Goal: Transaction & Acquisition: Purchase product/service

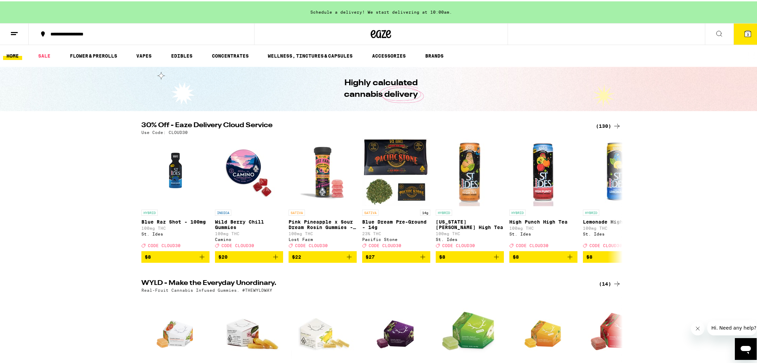
click at [747, 32] on span "3" at bounding box center [748, 33] width 2 height 4
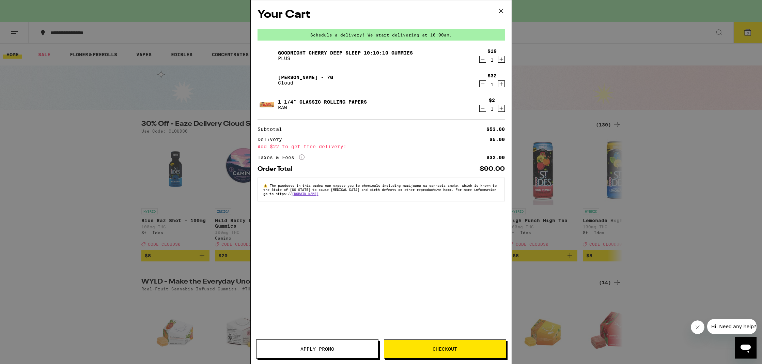
click at [483, 61] on icon "Decrement" at bounding box center [483, 59] width 6 height 8
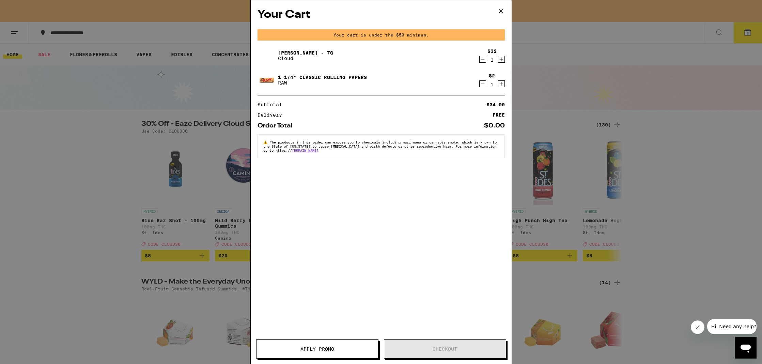
click at [483, 61] on icon "Decrement" at bounding box center [483, 59] width 6 height 8
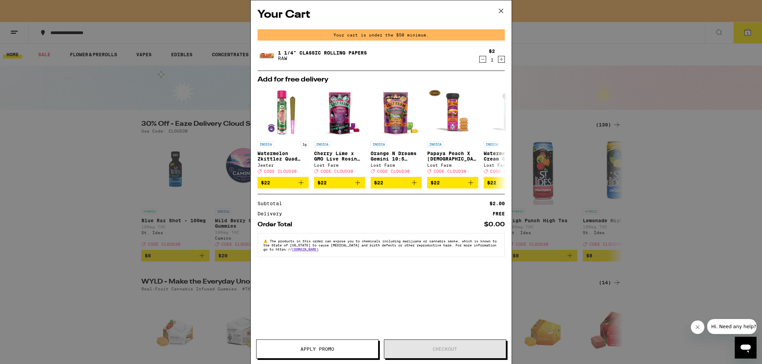
click at [483, 61] on icon "Decrement" at bounding box center [483, 59] width 6 height 8
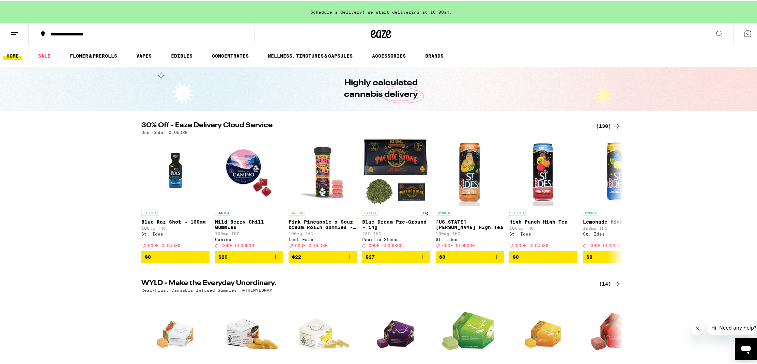
click at [613, 122] on icon at bounding box center [617, 125] width 8 height 8
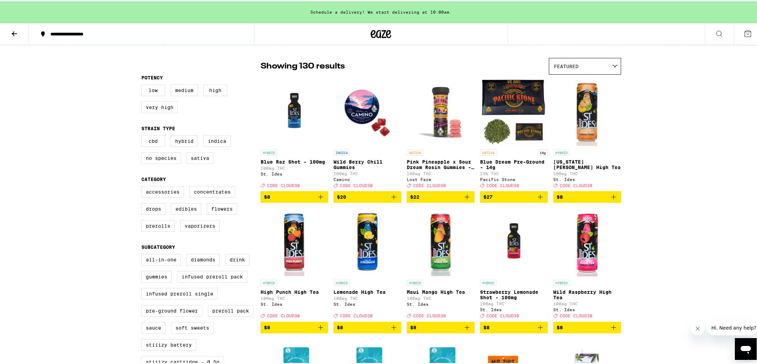
scroll to position [47, 0]
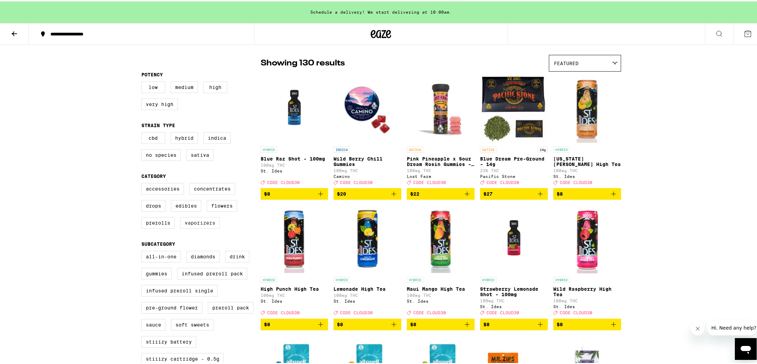
click at [186, 227] on label "Vaporizers" at bounding box center [200, 222] width 40 height 12
click at [143, 183] on input "Vaporizers" at bounding box center [143, 183] width 0 height 0
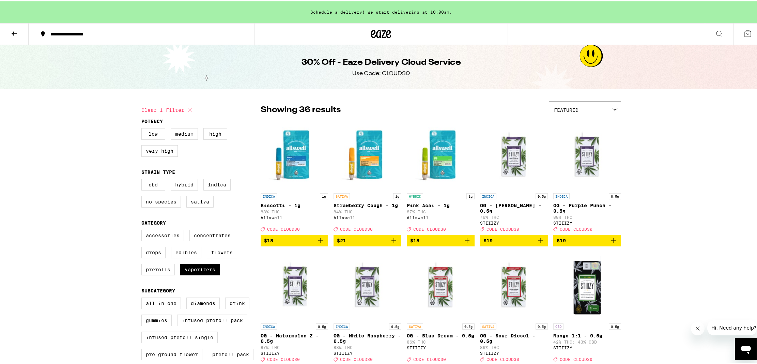
click at [188, 109] on icon at bounding box center [189, 108] width 3 height 3
checkbox input "false"
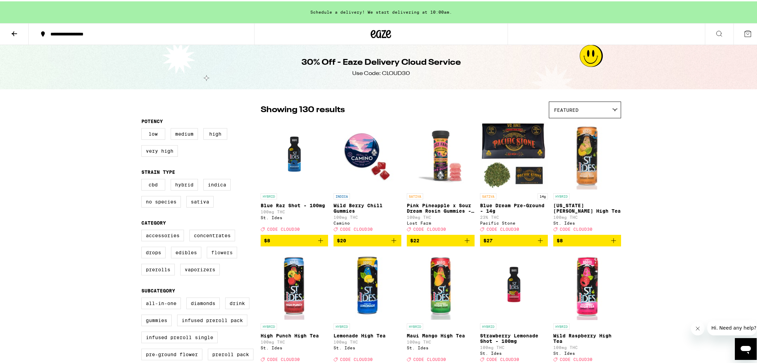
click at [212, 253] on label "Flowers" at bounding box center [222, 251] width 30 height 12
click at [143, 230] on input "Flowers" at bounding box center [143, 229] width 0 height 0
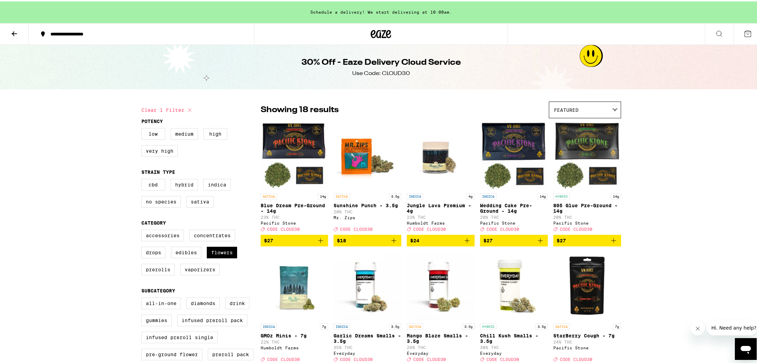
scroll to position [15, 0]
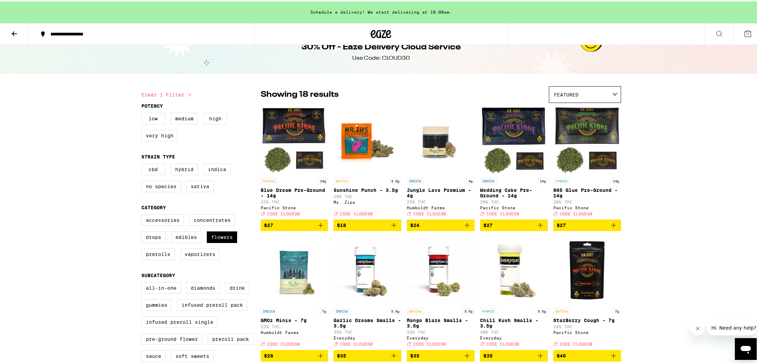
click at [287, 131] on img "Open page for Blue Dream Pre-Ground - 14g from Pacific Stone" at bounding box center [295, 139] width 68 height 68
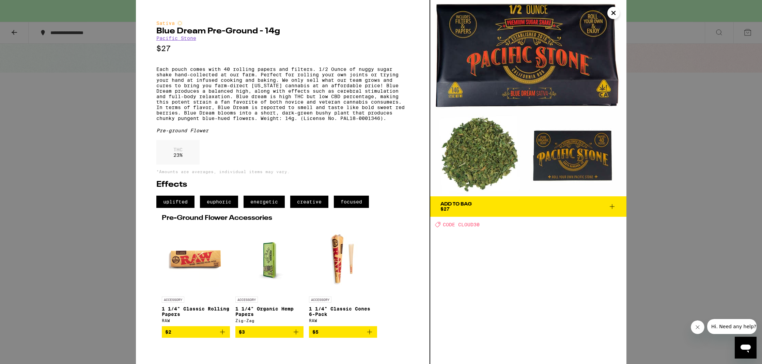
click at [676, 220] on div "Sativa Blue Dream Pre-Ground - 14g Pacific Stone $27 Each pouch comes with 40 r…" at bounding box center [381, 182] width 762 height 364
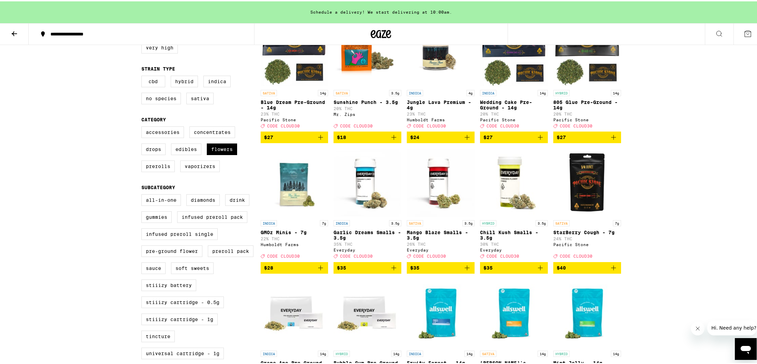
scroll to position [37, 0]
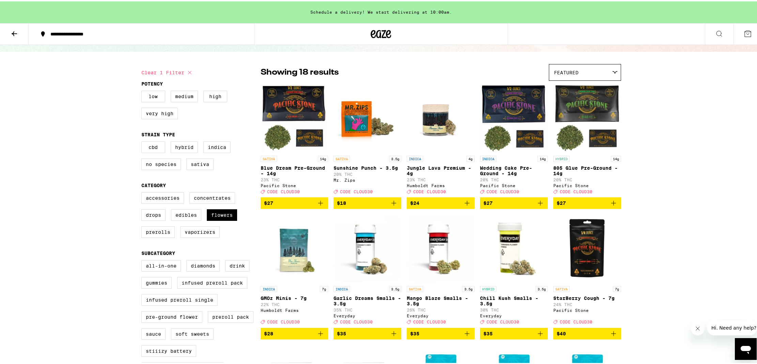
click at [391, 206] on icon "Add to bag" at bounding box center [394, 202] width 8 height 8
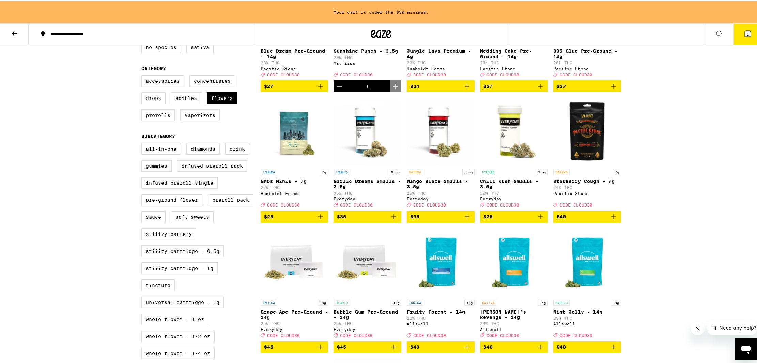
scroll to position [0, 0]
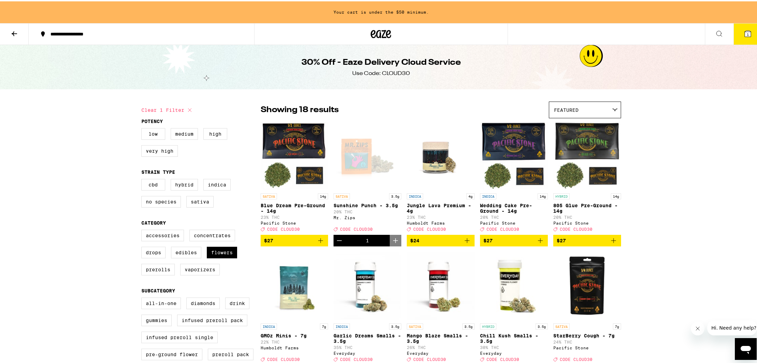
click at [289, 136] on img "Open page for Blue Dream Pre-Ground - 14g from Pacific Stone" at bounding box center [295, 154] width 68 height 68
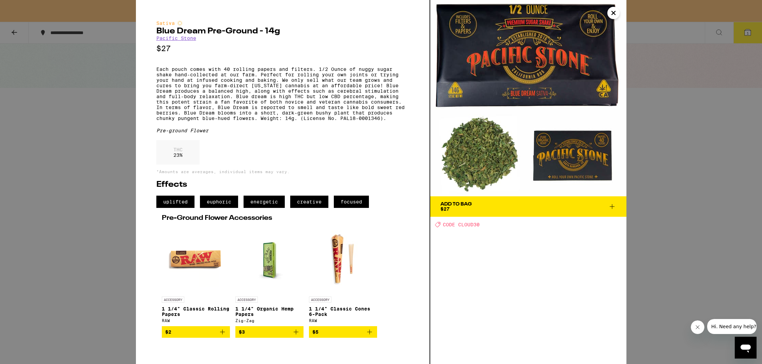
click at [717, 247] on div "Sativa Blue Dream Pre-Ground - 14g Pacific Stone $27 Each pouch comes with 40 r…" at bounding box center [381, 182] width 762 height 364
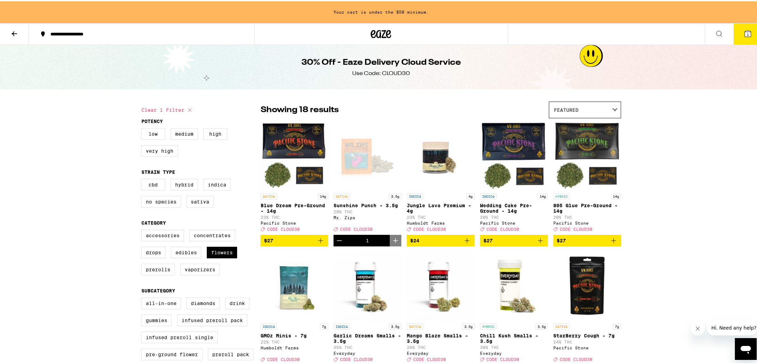
click at [187, 110] on icon at bounding box center [190, 109] width 8 height 8
checkbox input "false"
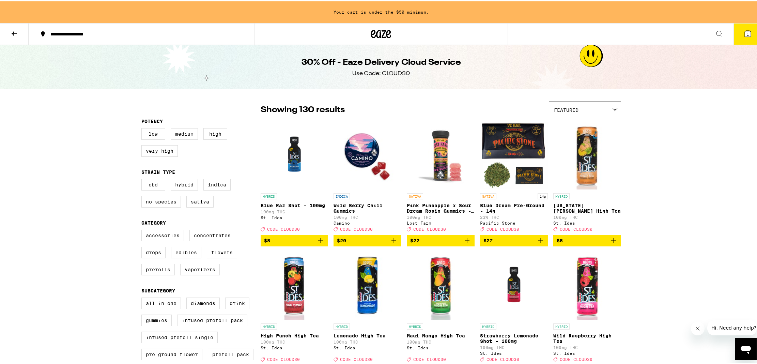
click at [17, 31] on icon at bounding box center [14, 32] width 8 height 8
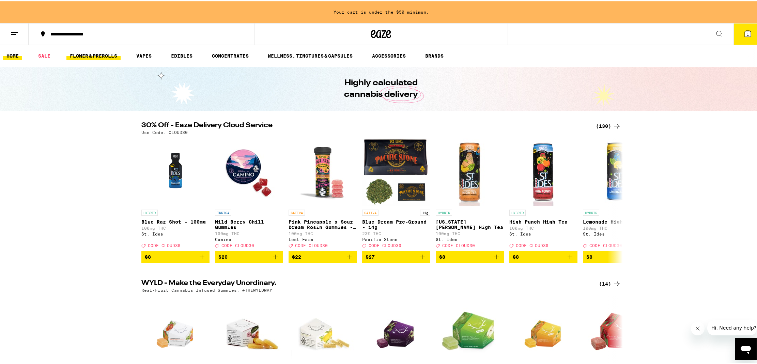
click at [87, 52] on link "FLOWER & PREROLLS" at bounding box center [93, 54] width 54 height 8
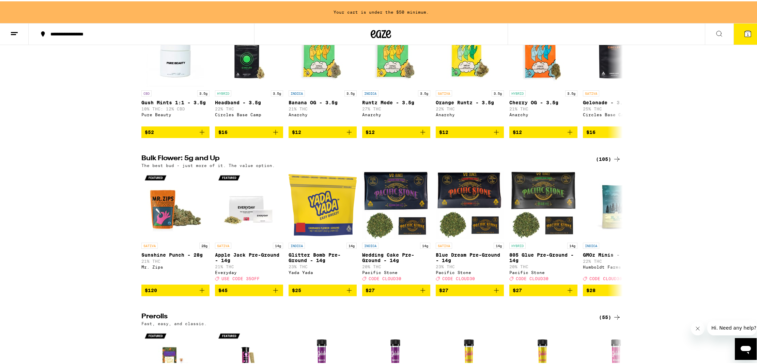
scroll to position [114, 0]
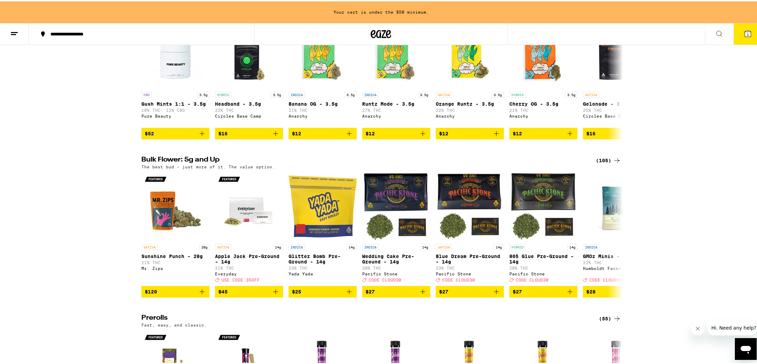
click at [609, 162] on div "(105)" at bounding box center [608, 159] width 25 height 8
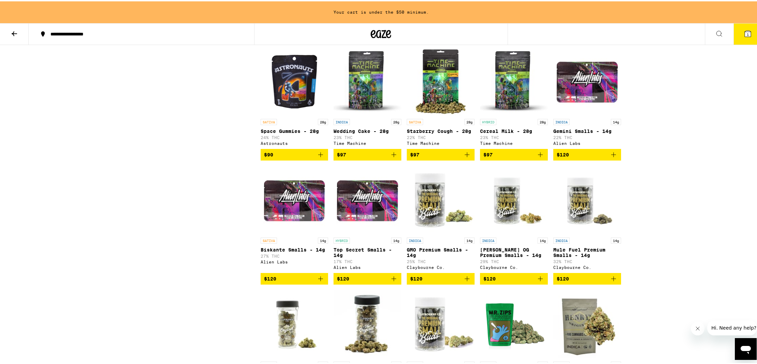
scroll to position [1837, 0]
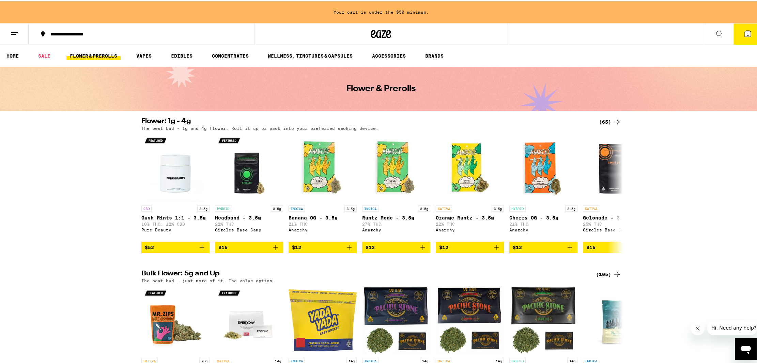
click at [719, 31] on button at bounding box center [719, 32] width 29 height 21
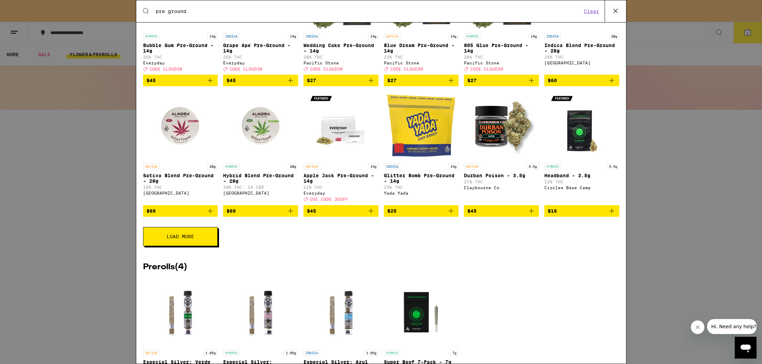
scroll to position [95, 0]
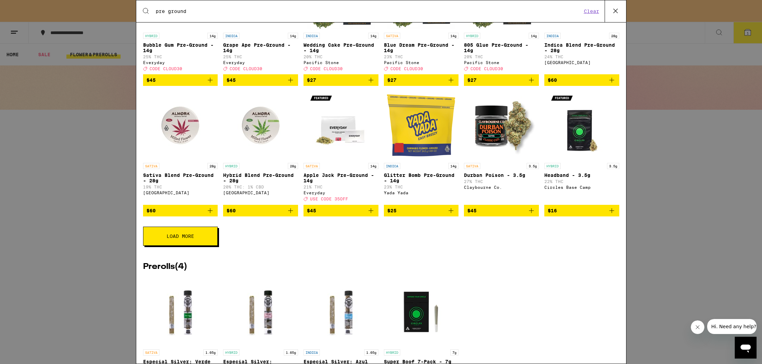
type input "pre ground"
click at [204, 246] on button "Load More" at bounding box center [180, 235] width 75 height 19
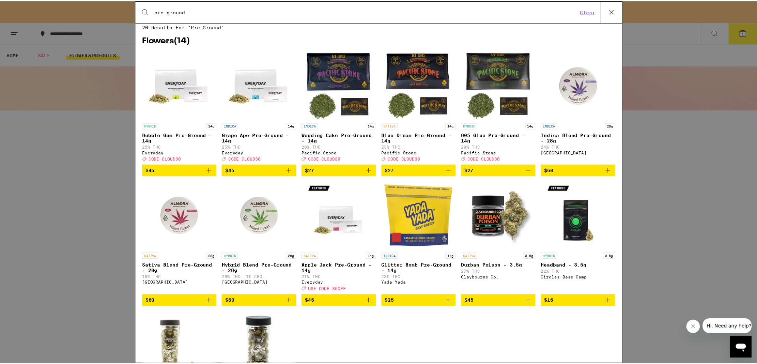
scroll to position [0, 0]
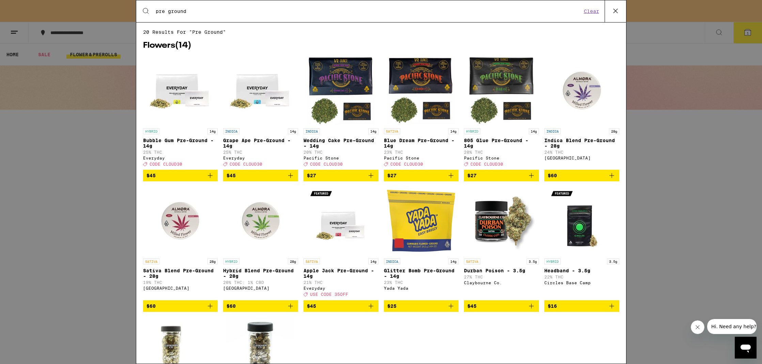
click at [696, 162] on div "Search for Products pre ground Clear 20 results for "pre ground" Flowers ( 14 )…" at bounding box center [381, 182] width 762 height 364
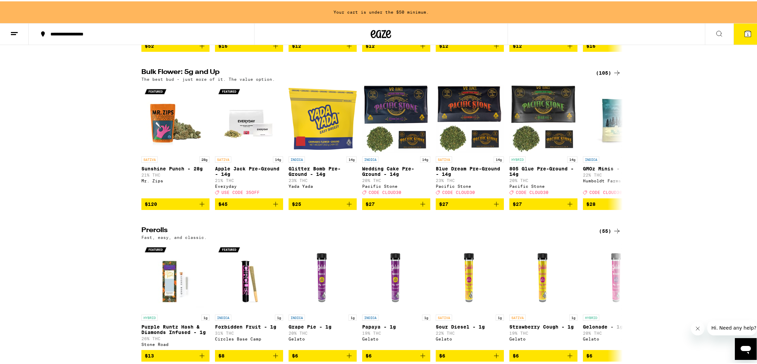
scroll to position [285, 0]
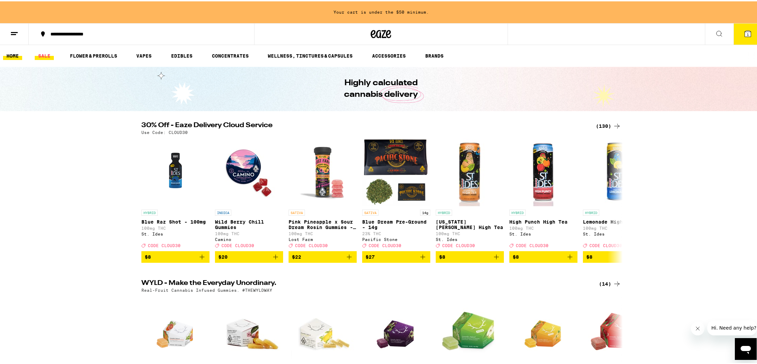
click at [39, 54] on link "SALE" at bounding box center [44, 54] width 19 height 8
